Goal: Transaction & Acquisition: Purchase product/service

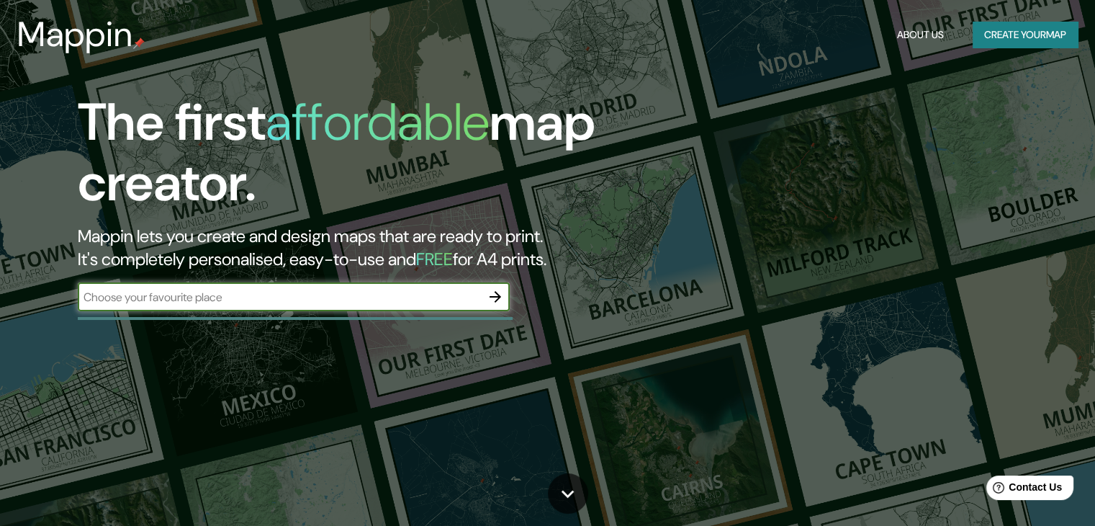
click at [239, 305] on input "text" at bounding box center [279, 297] width 403 height 17
type input "concepcion"
click at [507, 297] on button "button" at bounding box center [495, 296] width 29 height 29
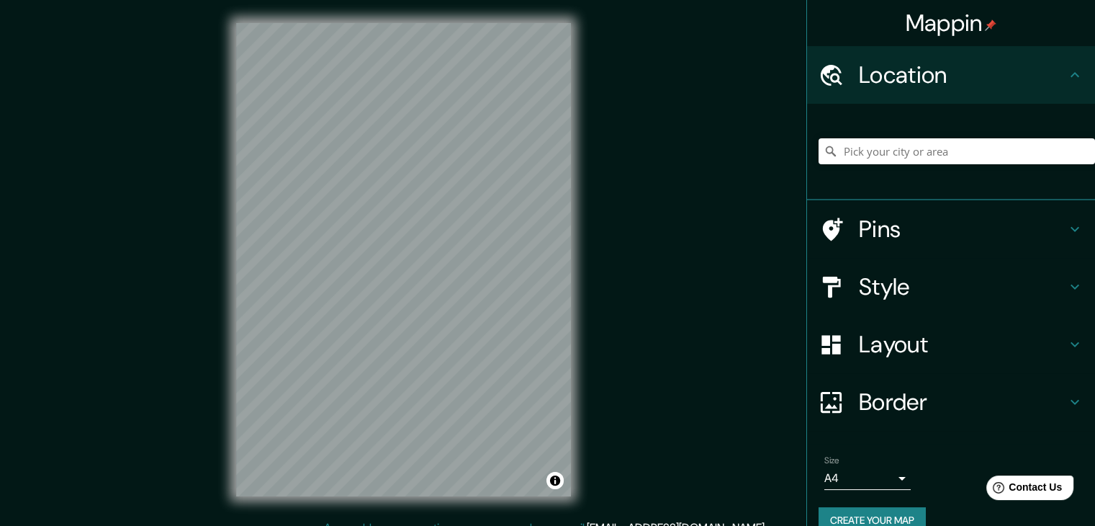
click at [209, 437] on div "Mappin Location Pins Style Layout Border Choose a border. Hint : you can make l…" at bounding box center [547, 271] width 1095 height 542
click at [138, 525] on html "Mappin Location Pins Style Layout Border Choose a border. Hint : you can make l…" at bounding box center [547, 263] width 1095 height 526
click at [72, 165] on div "Mappin Location Pins Style Layout Border Choose a border. Hint : you can make l…" at bounding box center [547, 271] width 1095 height 542
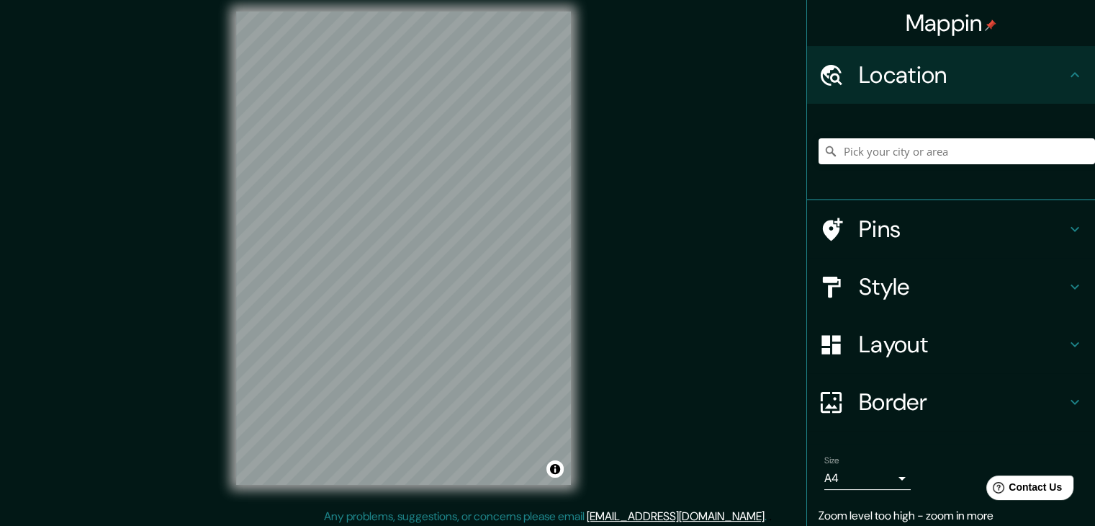
scroll to position [17, 0]
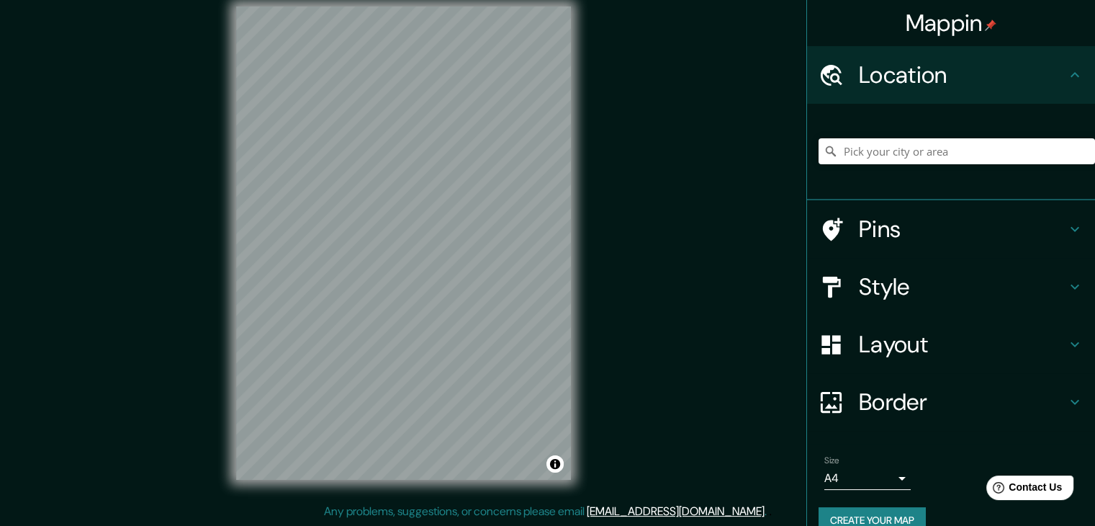
click at [709, 189] on div "Mappin Location Pins Style Layout Border Choose a border. Hint : you can make l…" at bounding box center [547, 254] width 1095 height 542
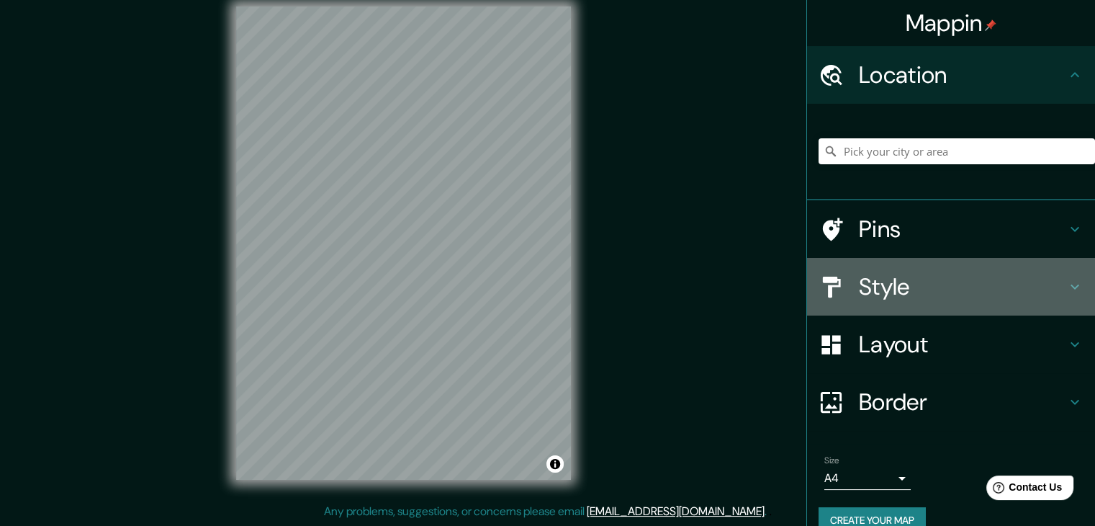
click at [861, 282] on h4 "Style" at bounding box center [962, 286] width 207 height 29
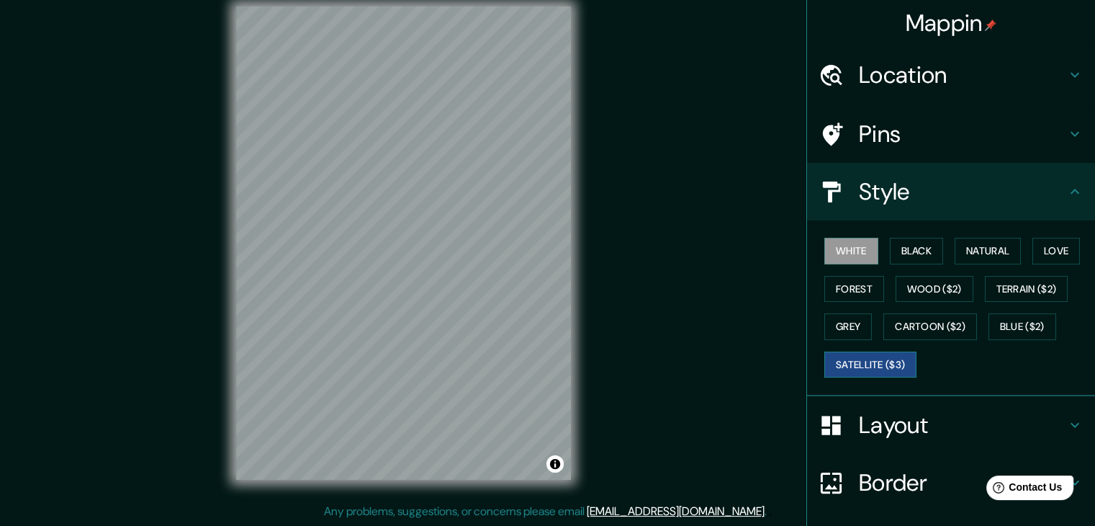
click at [888, 358] on button "Satellite ($3)" at bounding box center [870, 364] width 92 height 27
click at [643, 248] on div "Mappin Location Pins Style White Black Natural Love Forest Wood ($2) Terrain ($…" at bounding box center [547, 254] width 1095 height 542
click at [902, 55] on div "Location" at bounding box center [951, 75] width 288 height 58
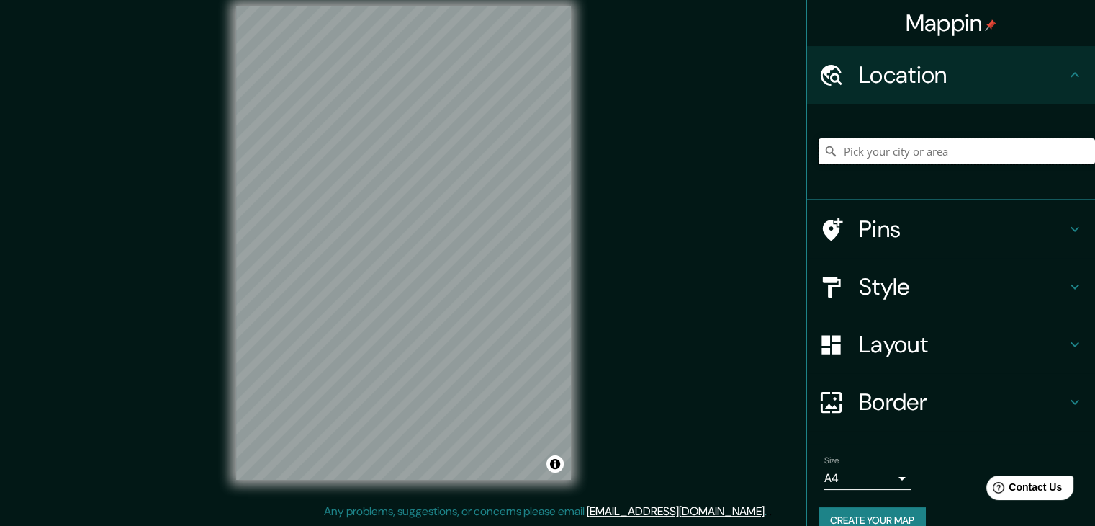
click at [911, 163] on input "Pick your city or area" at bounding box center [957, 151] width 277 height 26
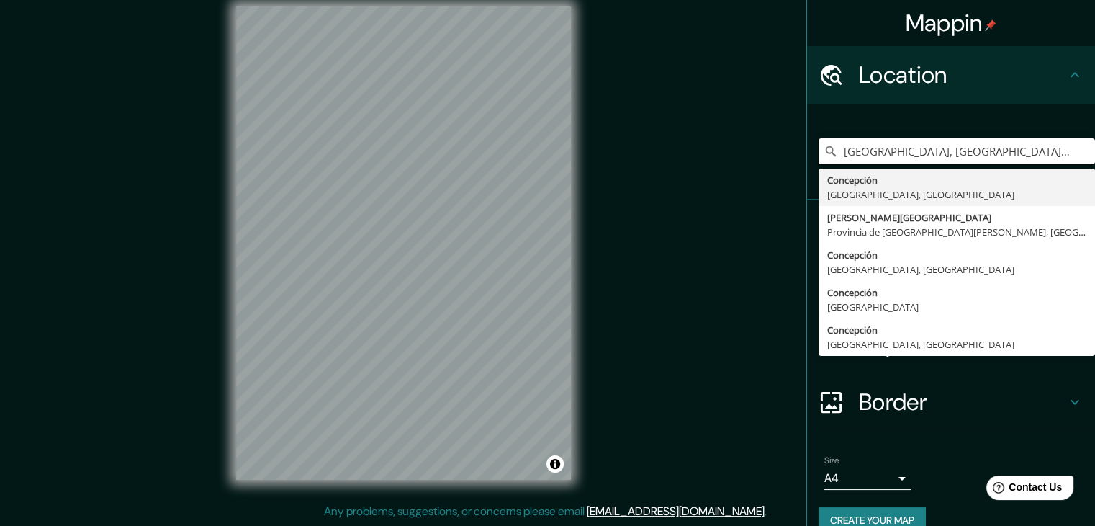
type input "[GEOGRAPHIC_DATA], [GEOGRAPHIC_DATA], [GEOGRAPHIC_DATA]"
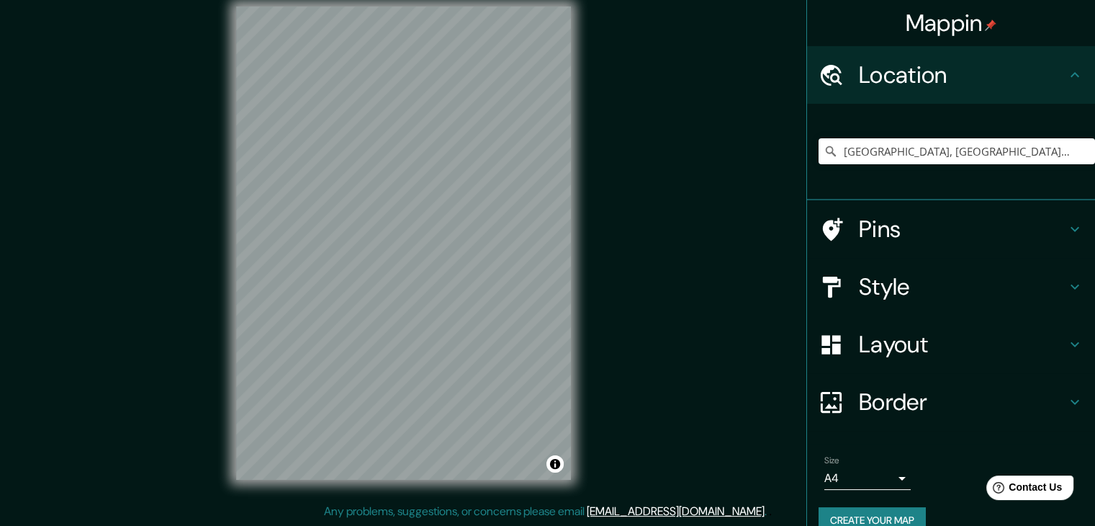
click at [812, 318] on div "Mappin Location [GEOGRAPHIC_DATA], [GEOGRAPHIC_DATA], [GEOGRAPHIC_DATA] [GEOGRA…" at bounding box center [547, 254] width 1095 height 542
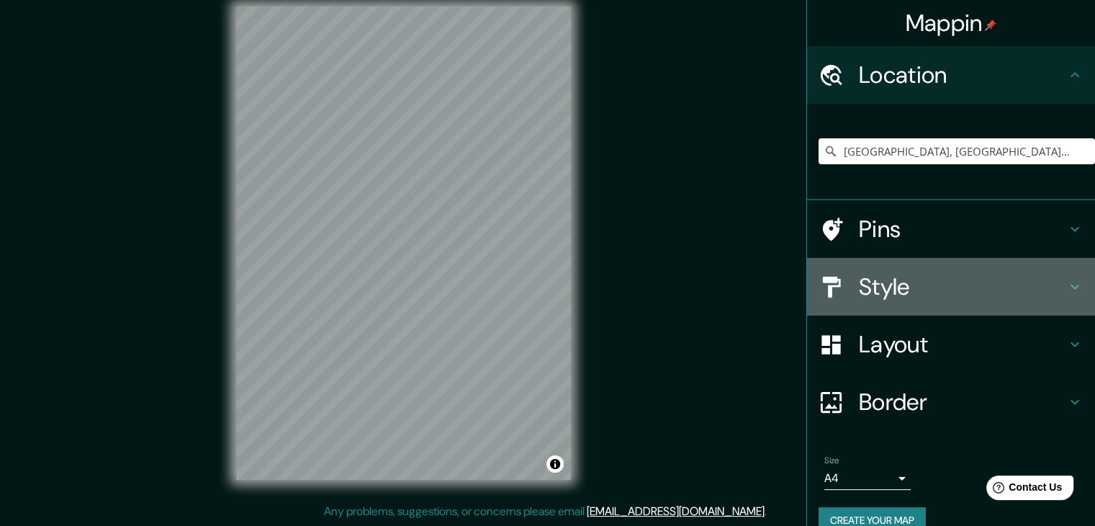
click at [950, 307] on div "Style" at bounding box center [951, 287] width 288 height 58
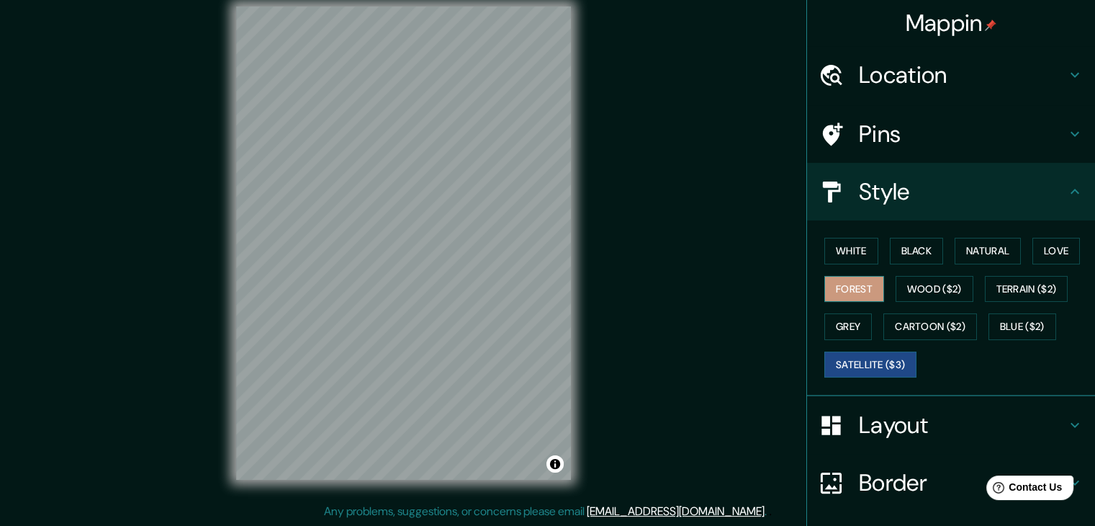
click at [848, 292] on button "Forest" at bounding box center [854, 289] width 60 height 27
click at [850, 251] on button "White" at bounding box center [851, 251] width 54 height 27
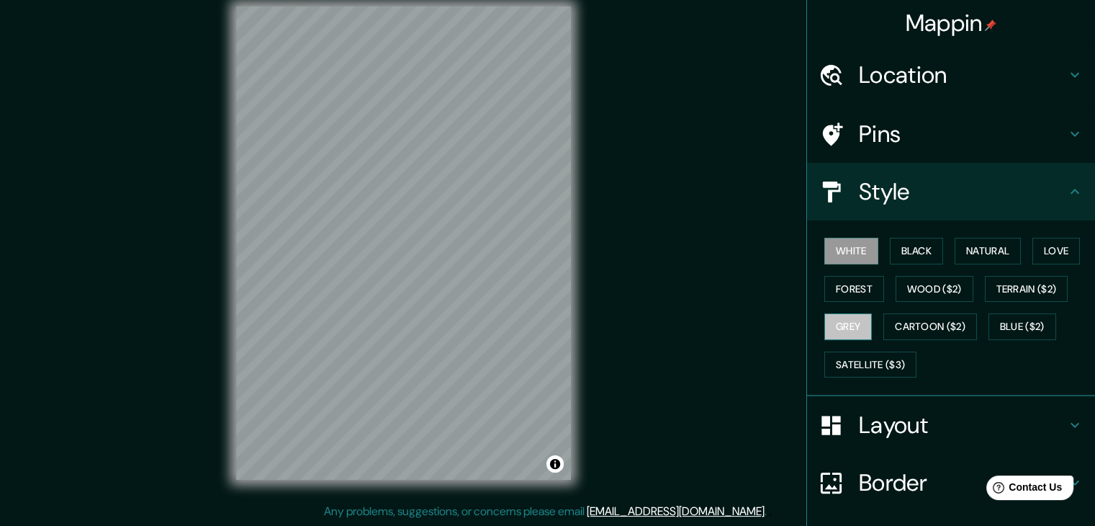
click at [850, 320] on button "Grey" at bounding box center [848, 326] width 48 height 27
click at [904, 251] on button "Black" at bounding box center [917, 251] width 54 height 27
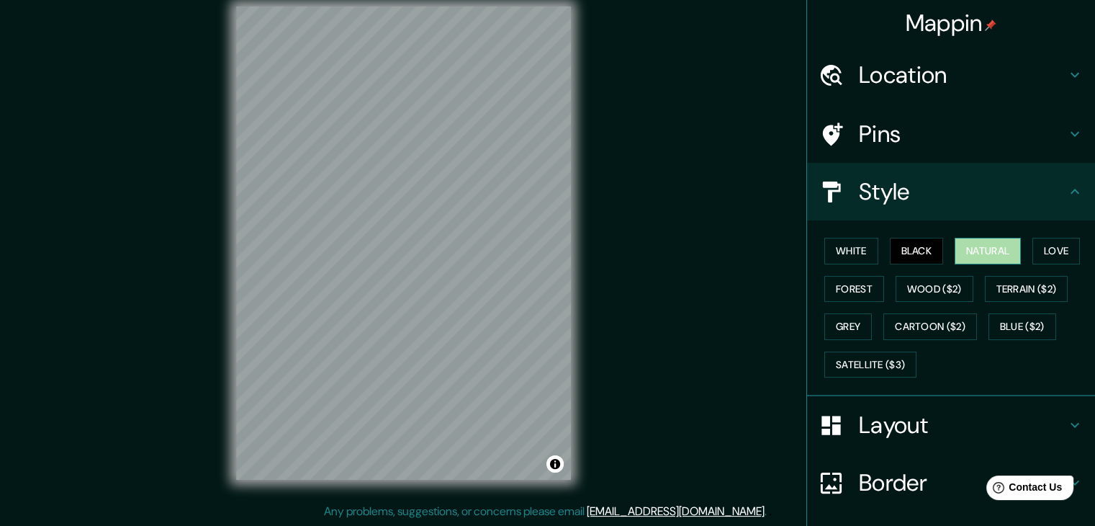
click at [955, 246] on button "Natural" at bounding box center [988, 251] width 66 height 27
click at [1040, 266] on div "White Black Natural Love Forest Wood ($2) Terrain ($2) Grey Cartoon ($2) Blue (…" at bounding box center [957, 307] width 277 height 151
click at [1048, 258] on button "Love" at bounding box center [1057, 251] width 48 height 27
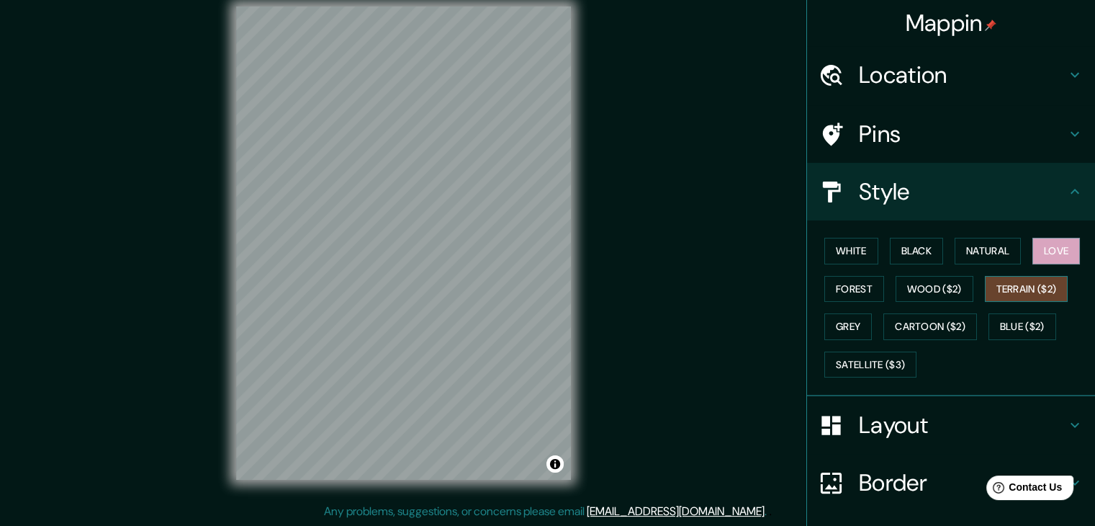
click at [1010, 297] on button "Terrain ($2)" at bounding box center [1027, 289] width 84 height 27
click at [921, 295] on button "Wood ($2)" at bounding box center [935, 289] width 78 height 27
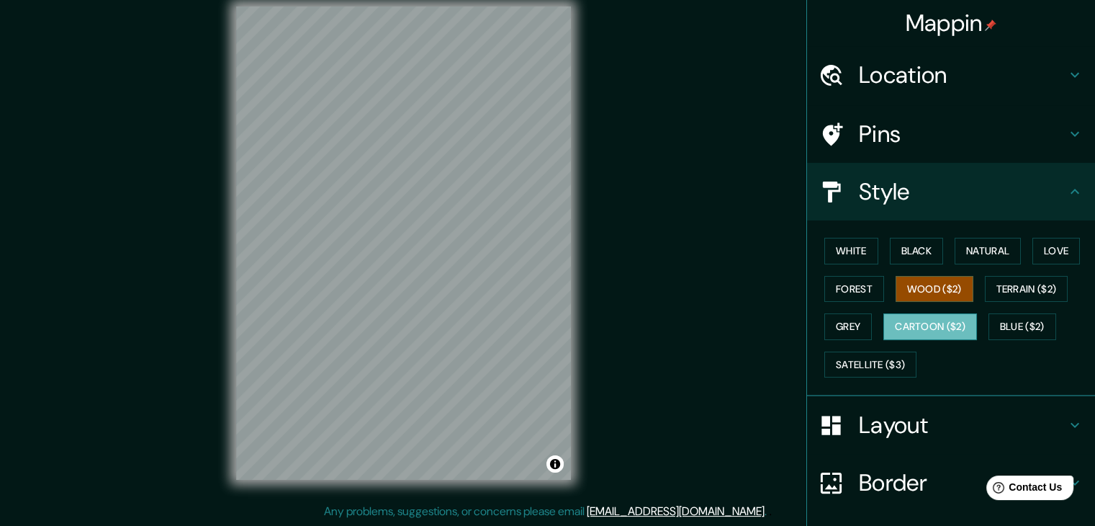
click at [919, 331] on button "Cartoon ($2)" at bounding box center [931, 326] width 94 height 27
click at [1000, 328] on button "Blue ($2)" at bounding box center [1023, 326] width 68 height 27
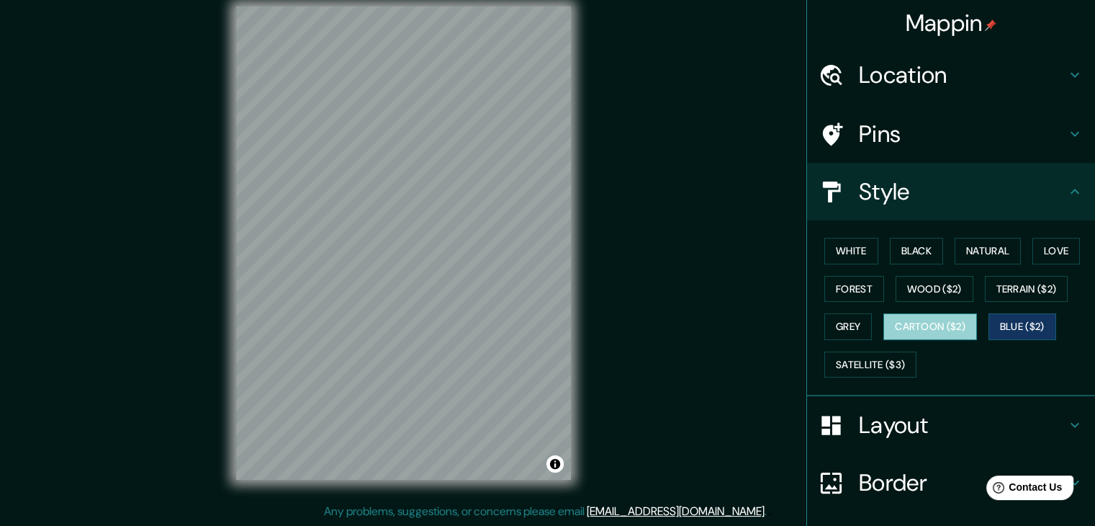
click at [913, 333] on button "Cartoon ($2)" at bounding box center [931, 326] width 94 height 27
click at [832, 323] on button "Grey" at bounding box center [848, 326] width 48 height 27
click at [893, 318] on button "Cartoon ($2)" at bounding box center [931, 326] width 94 height 27
